Goal: Find specific page/section: Find specific page/section

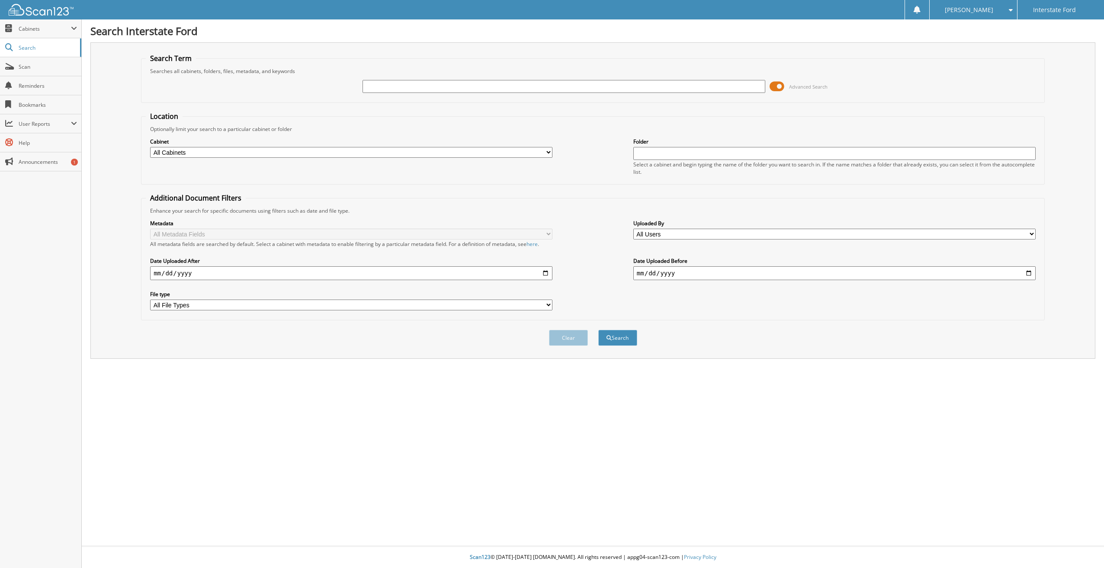
click at [423, 82] on input "text" at bounding box center [563, 86] width 402 height 13
type input "969986"
click at [598, 330] on button "Search" at bounding box center [617, 338] width 39 height 16
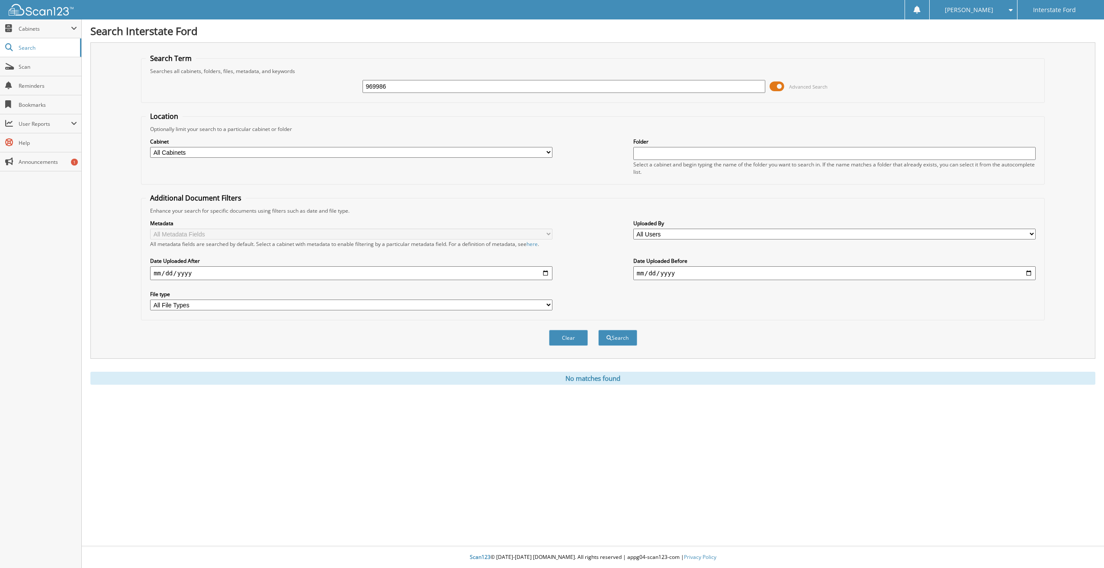
drag, startPoint x: 425, startPoint y: 83, endPoint x: 325, endPoint y: 86, distance: 99.5
click at [325, 86] on div "969986 Advanced Search" at bounding box center [593, 86] width 894 height 23
type input "968756"
click at [598, 330] on button "Search" at bounding box center [617, 338] width 39 height 16
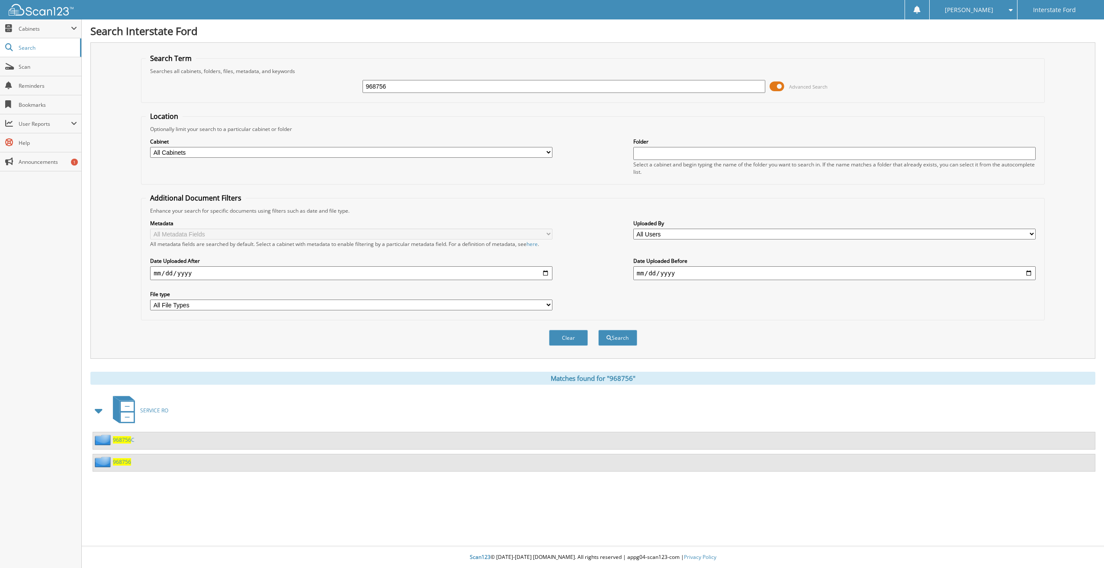
click at [128, 465] on span "968756" at bounding box center [122, 461] width 18 height 7
